Goal: Navigation & Orientation: Understand site structure

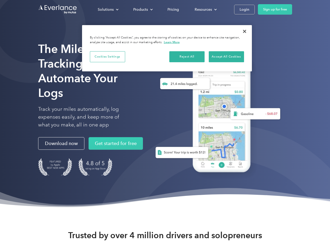
click at [108, 9] on div "Solutions" at bounding box center [106, 9] width 16 height 7
click at [142, 9] on div "Products" at bounding box center [140, 9] width 15 height 7
click at [205, 9] on div "Resources" at bounding box center [203, 9] width 17 height 7
click at [107, 56] on button "Cookies Settings" at bounding box center [107, 56] width 35 height 11
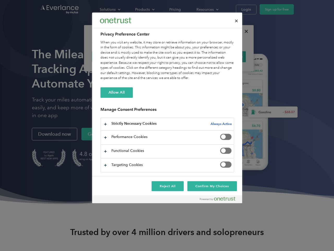
click at [187, 56] on div "When you visit any website, it may store or retrieve information on your browse…" at bounding box center [168, 60] width 134 height 41
click at [226, 56] on div "When you visit any website, it may store or retrieve information on your browse…" at bounding box center [168, 60] width 134 height 41
click at [244, 31] on div at bounding box center [167, 125] width 334 height 251
